Goal: Information Seeking & Learning: Learn about a topic

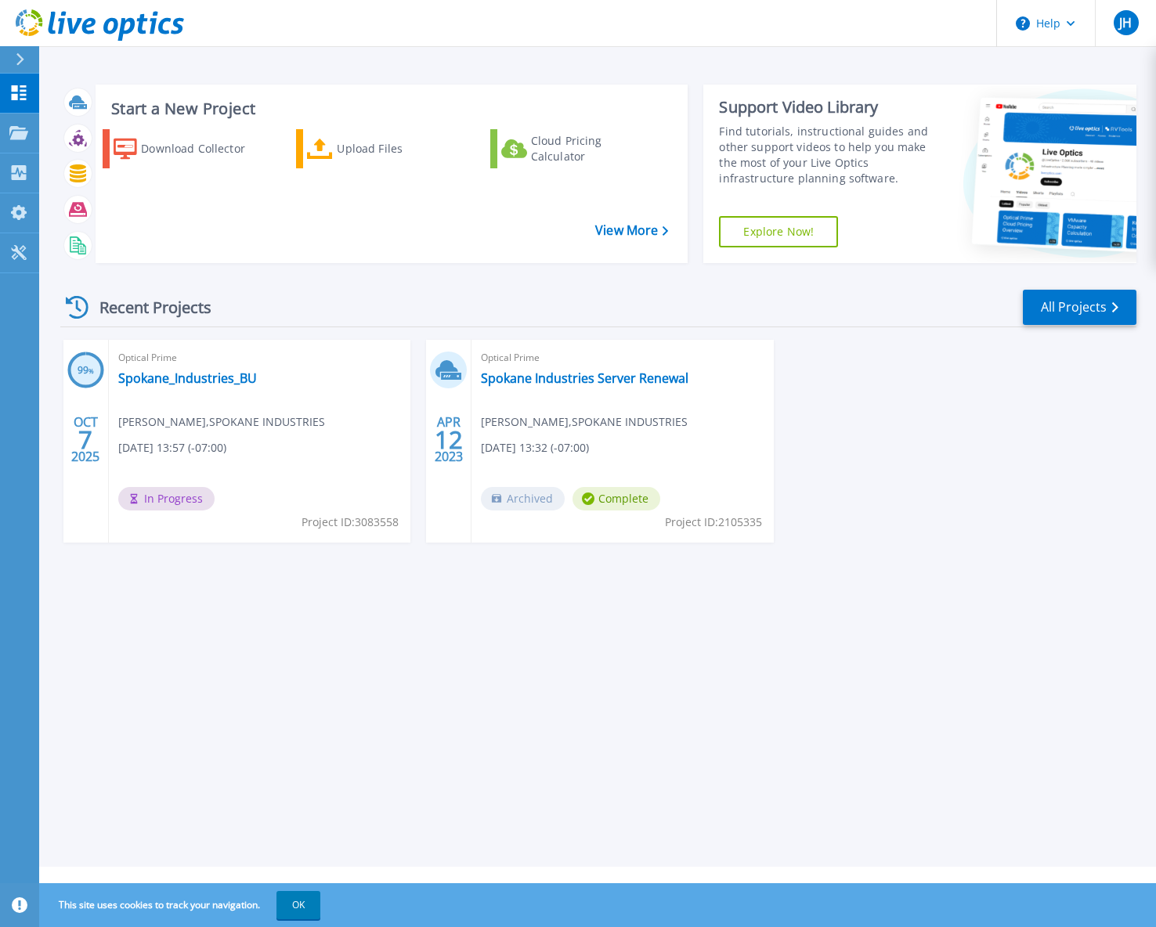
click at [331, 455] on div "Optical Prime Spokane_Industries_BU [PERSON_NAME] , [GEOGRAPHIC_DATA] INDUSTRIE…" at bounding box center [260, 441] width 302 height 203
click at [173, 381] on link "Spokane_Industries_BU" at bounding box center [187, 378] width 139 height 16
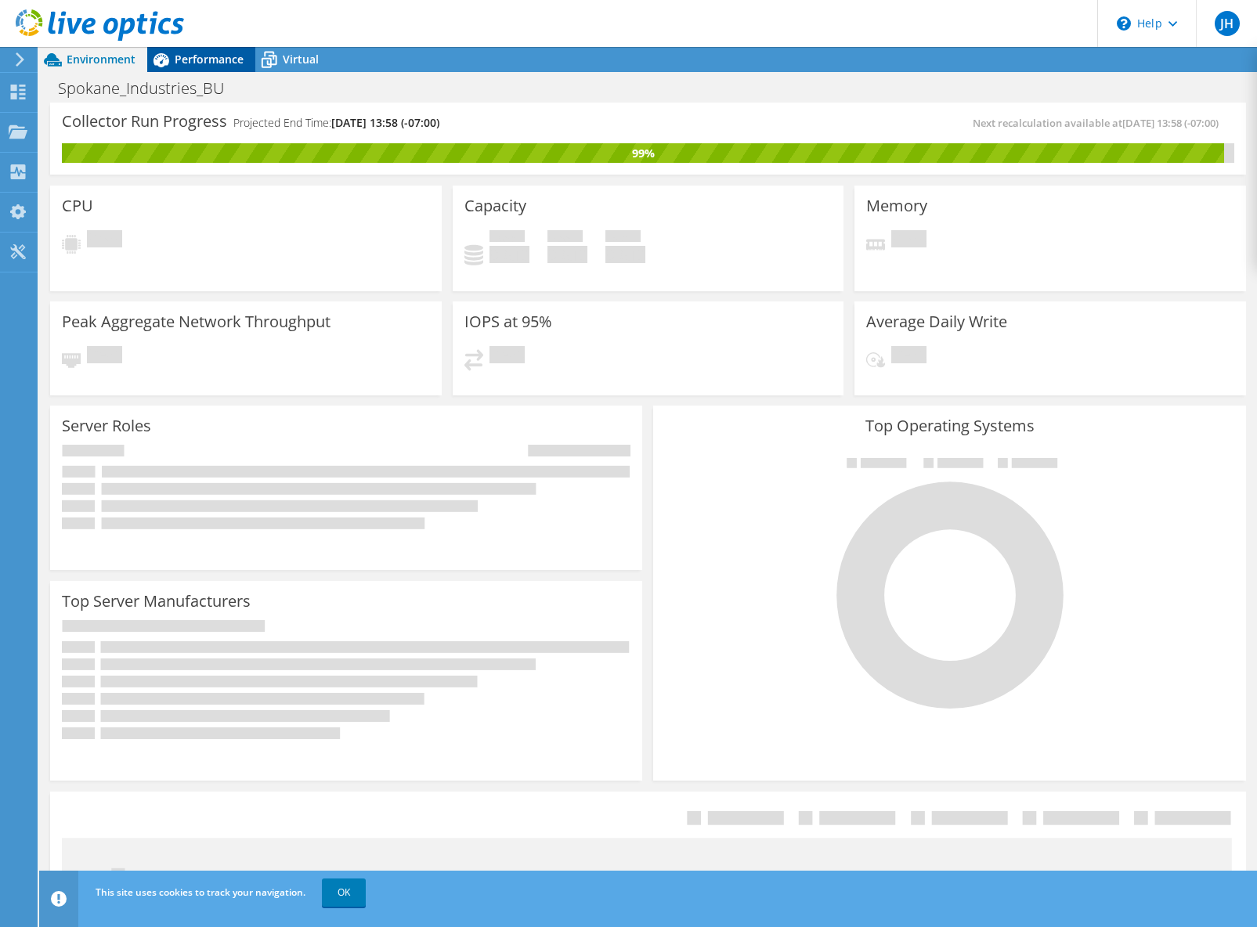
click at [208, 49] on div "Performance" at bounding box center [201, 59] width 108 height 25
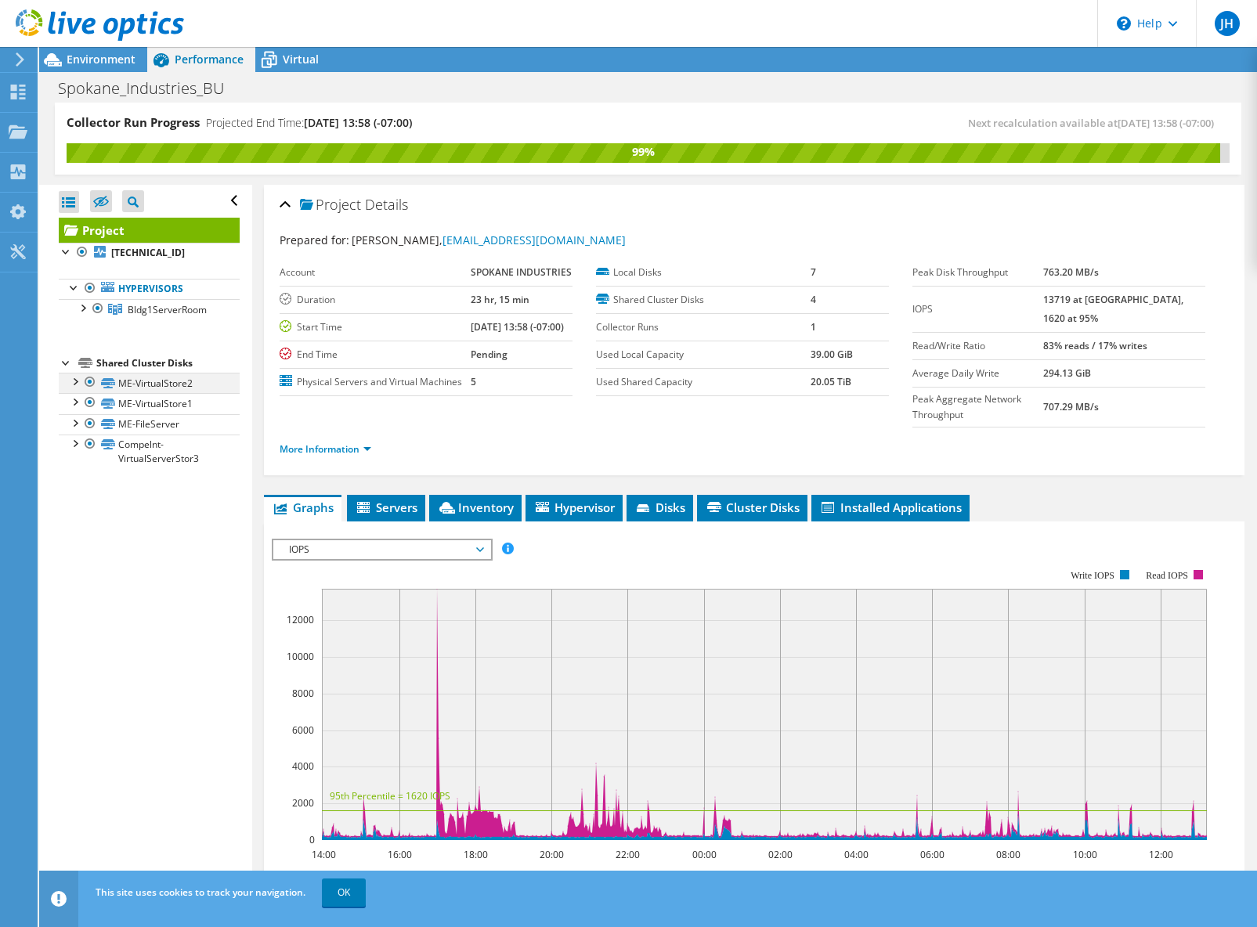
click at [78, 381] on div at bounding box center [75, 381] width 16 height 16
click at [76, 403] on div at bounding box center [75, 401] width 16 height 16
click at [76, 428] on div at bounding box center [75, 422] width 16 height 16
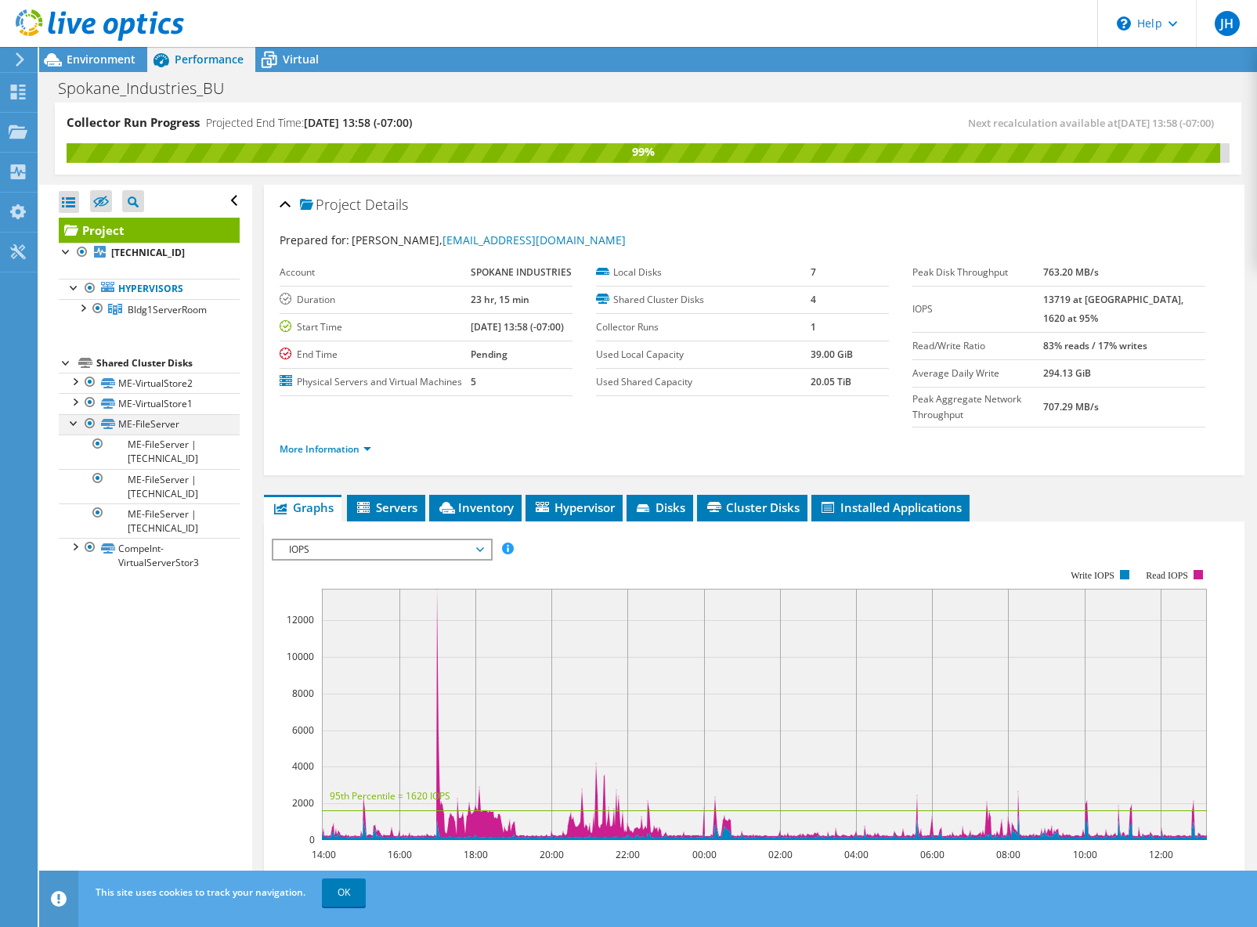
click at [76, 428] on div at bounding box center [75, 422] width 16 height 16
click at [78, 443] on div at bounding box center [75, 443] width 16 height 16
click at [76, 443] on div at bounding box center [75, 443] width 16 height 16
click at [400, 506] on span "Servers" at bounding box center [386, 508] width 63 height 16
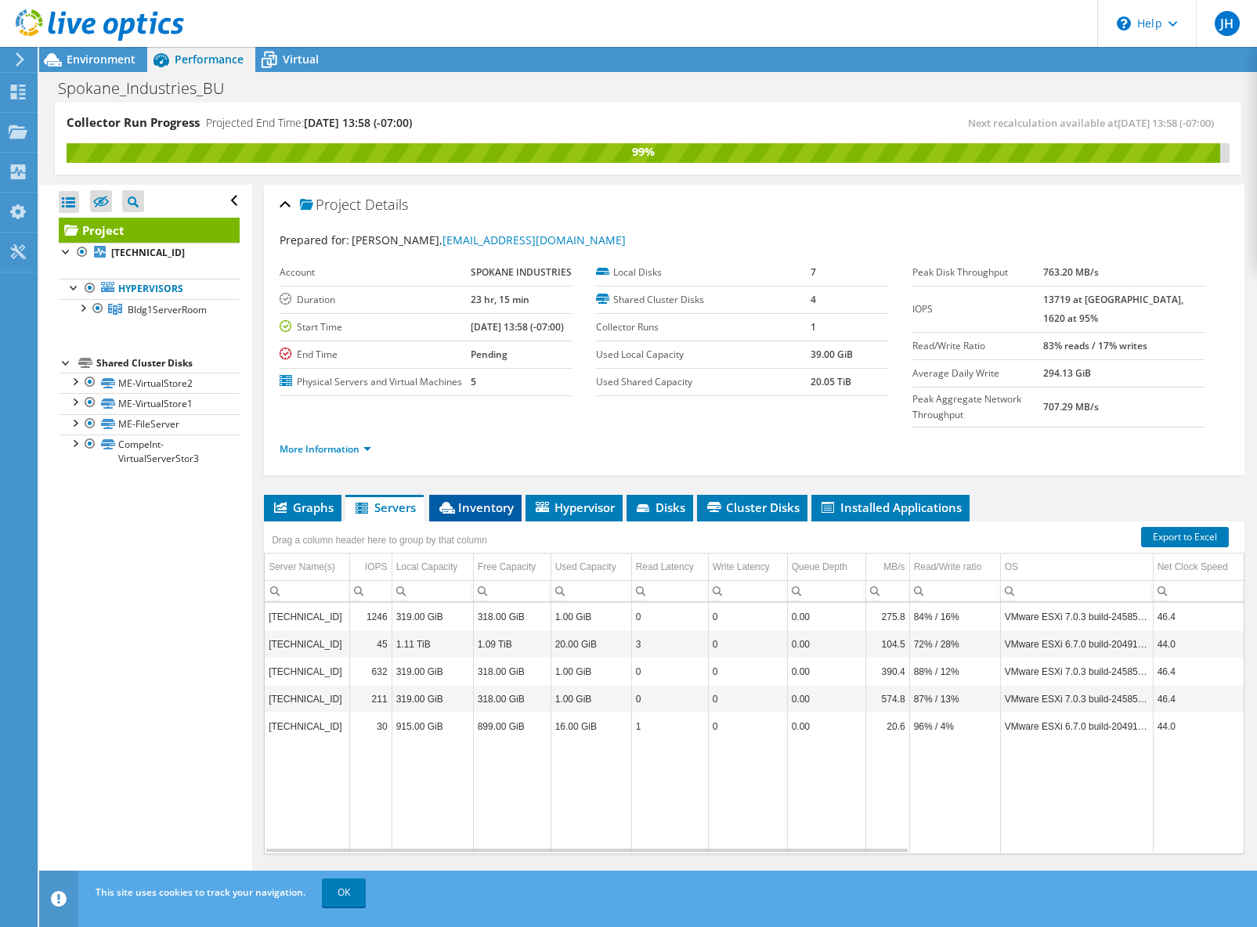
click at [481, 510] on span "Inventory" at bounding box center [475, 508] width 77 height 16
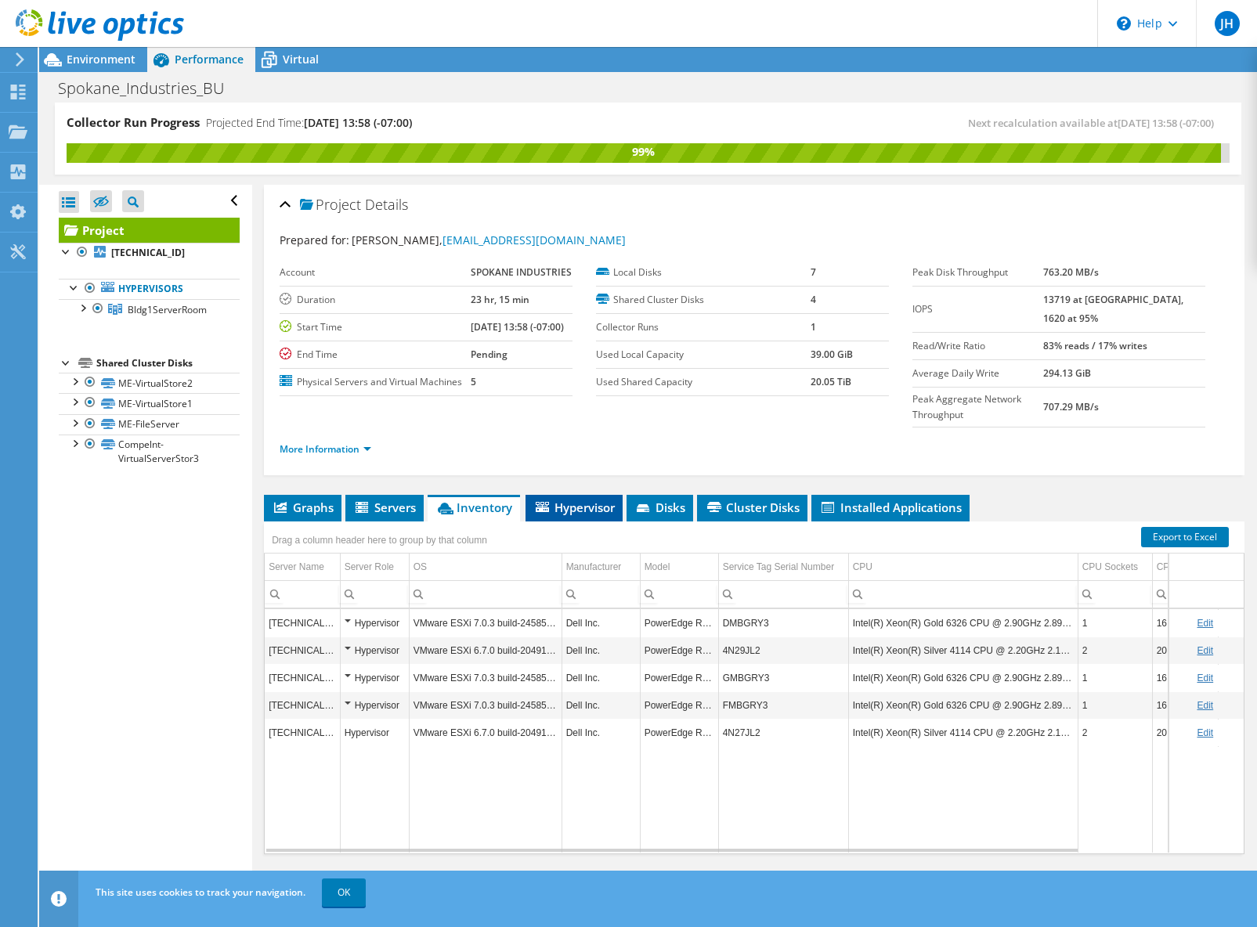
click at [598, 503] on span "Hypervisor" at bounding box center [573, 508] width 81 height 16
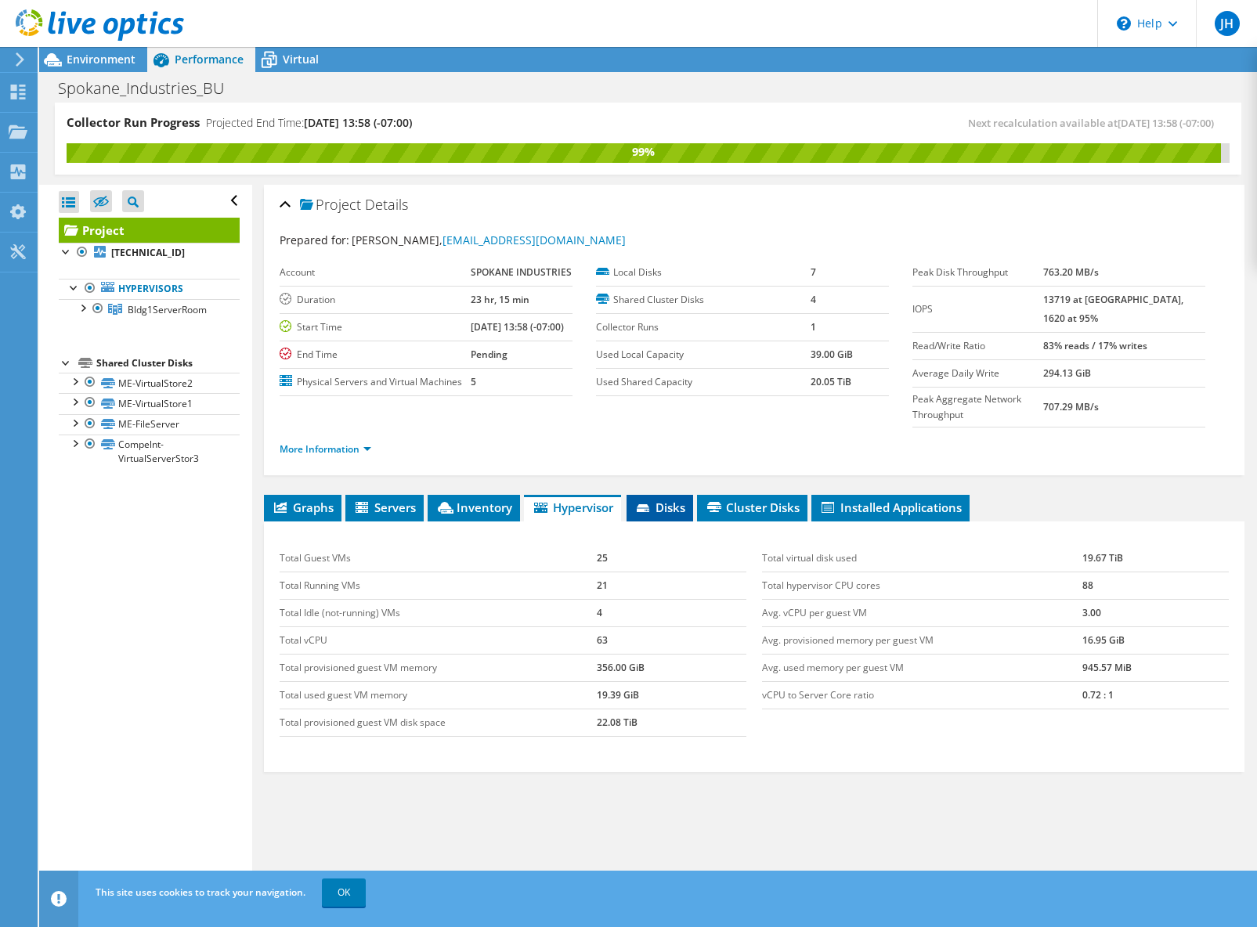
click at [655, 508] on span "Disks" at bounding box center [659, 508] width 51 height 16
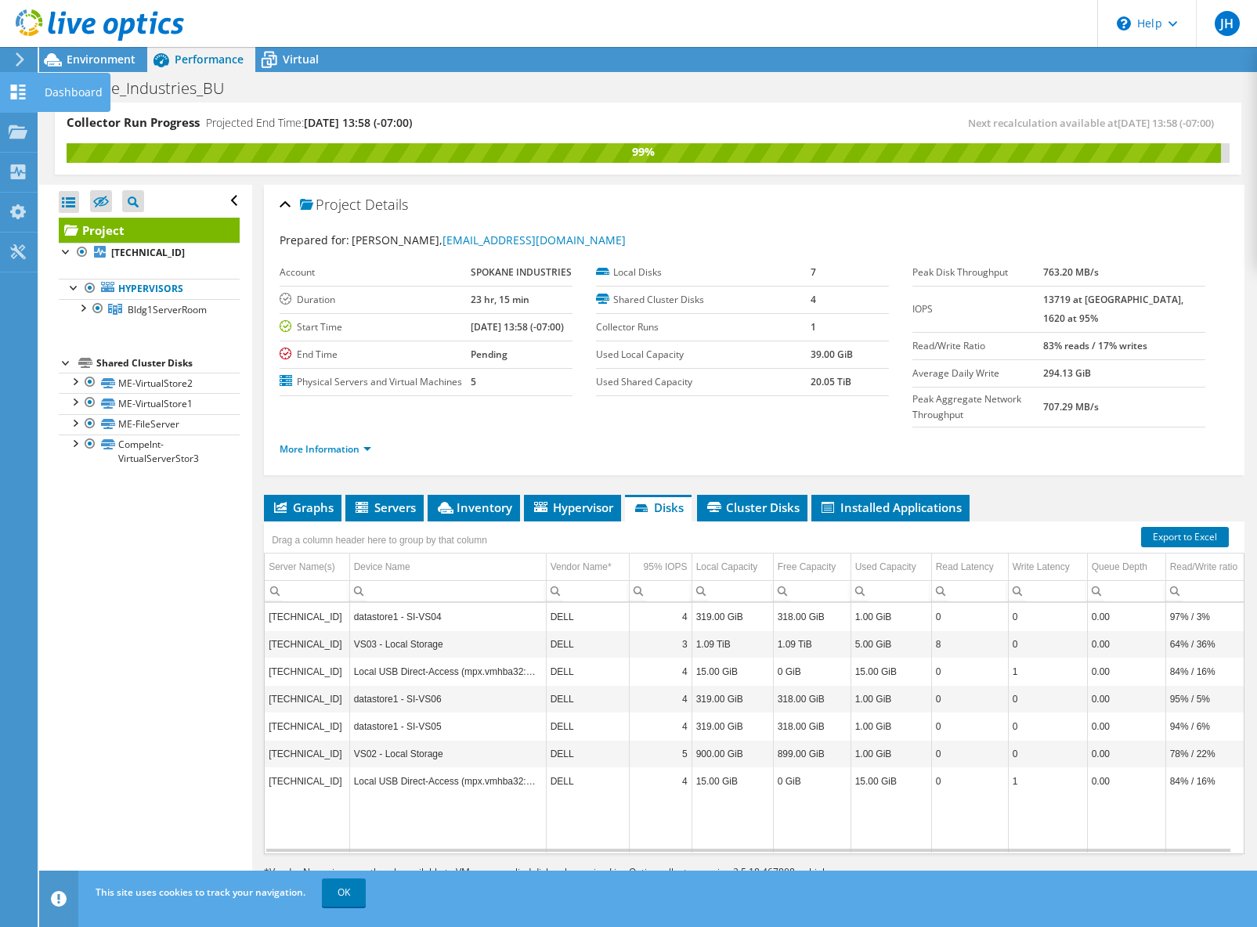
click at [20, 92] on icon at bounding box center [18, 92] width 19 height 15
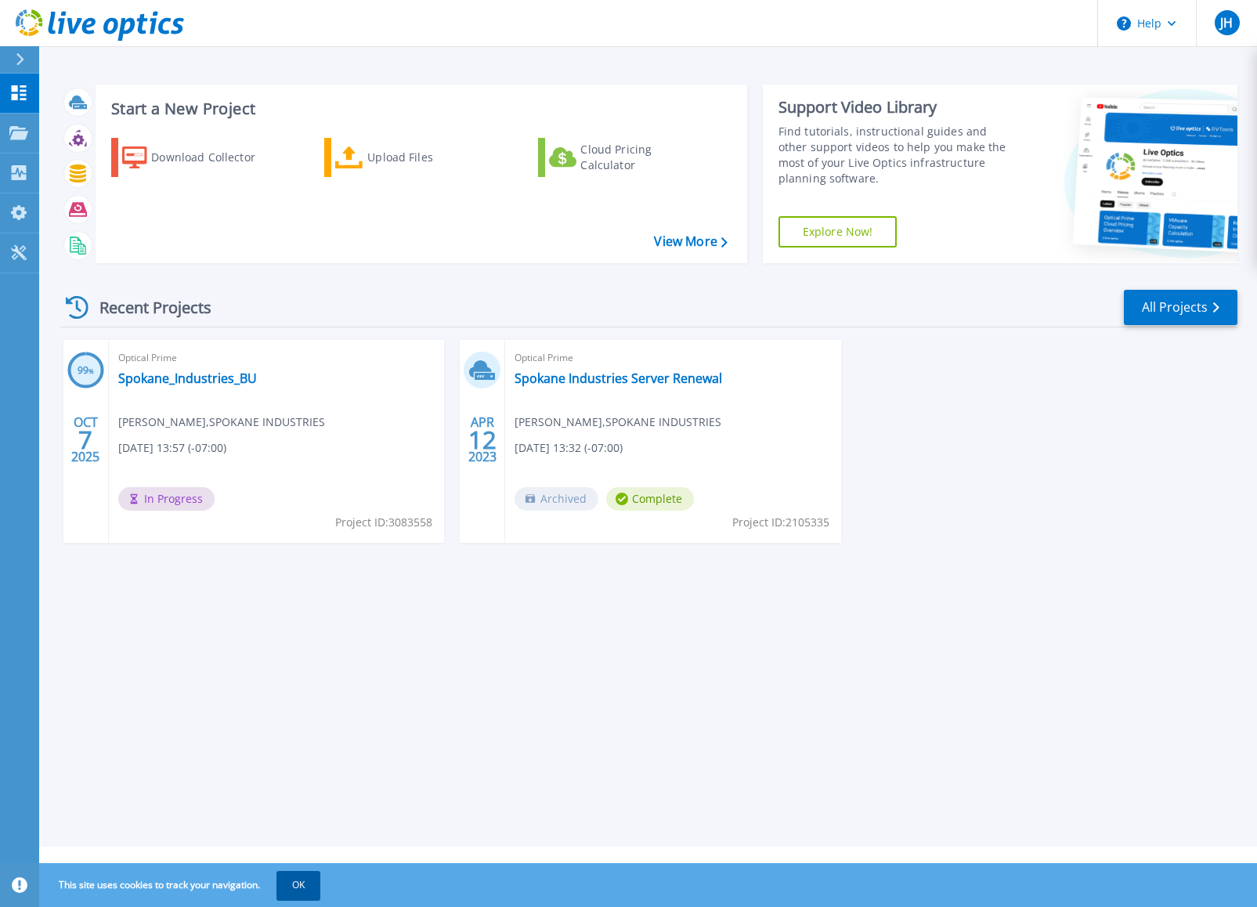
click at [314, 883] on button "OK" at bounding box center [298, 885] width 44 height 28
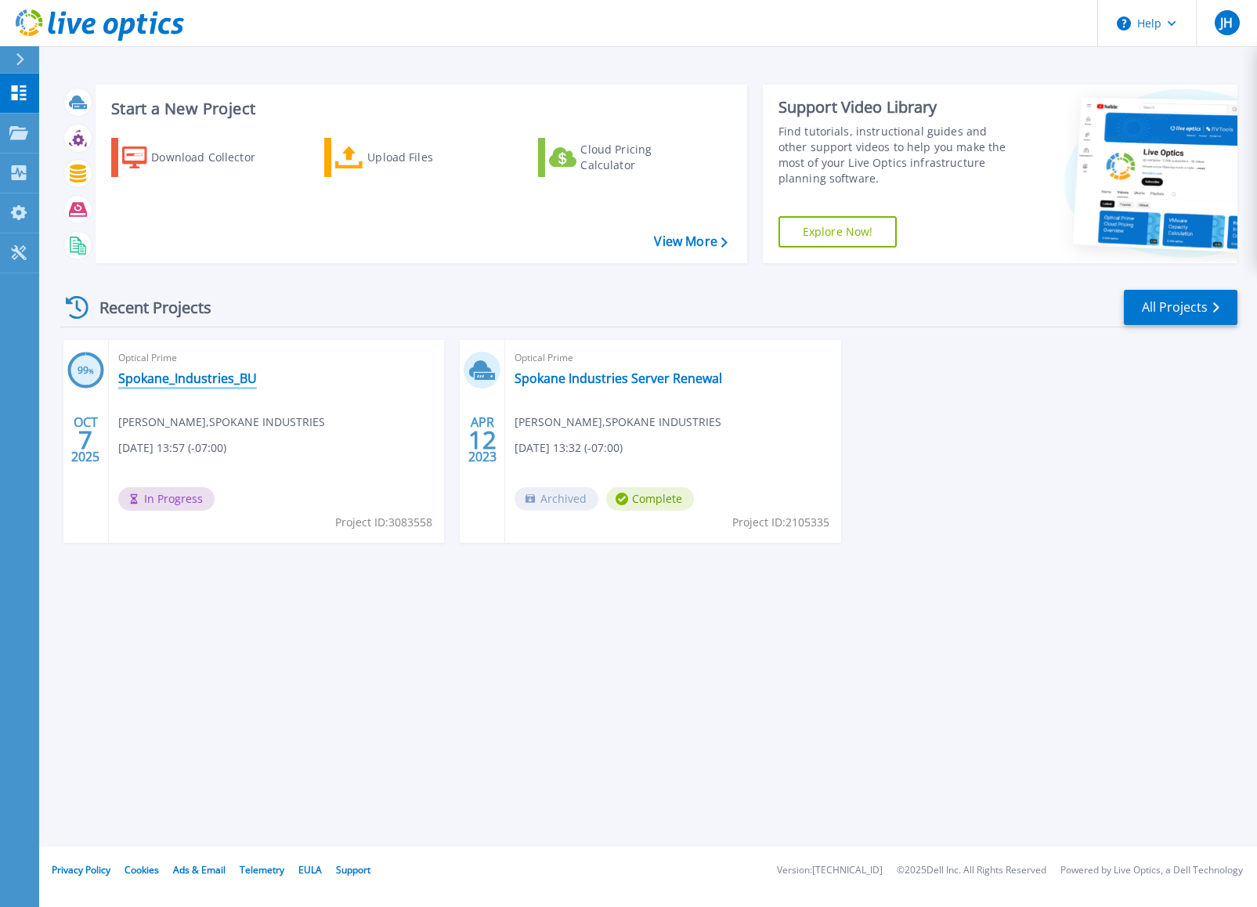
click at [201, 379] on link "Spokane_Industries_BU" at bounding box center [187, 378] width 139 height 16
